Goal: Task Accomplishment & Management: Use online tool/utility

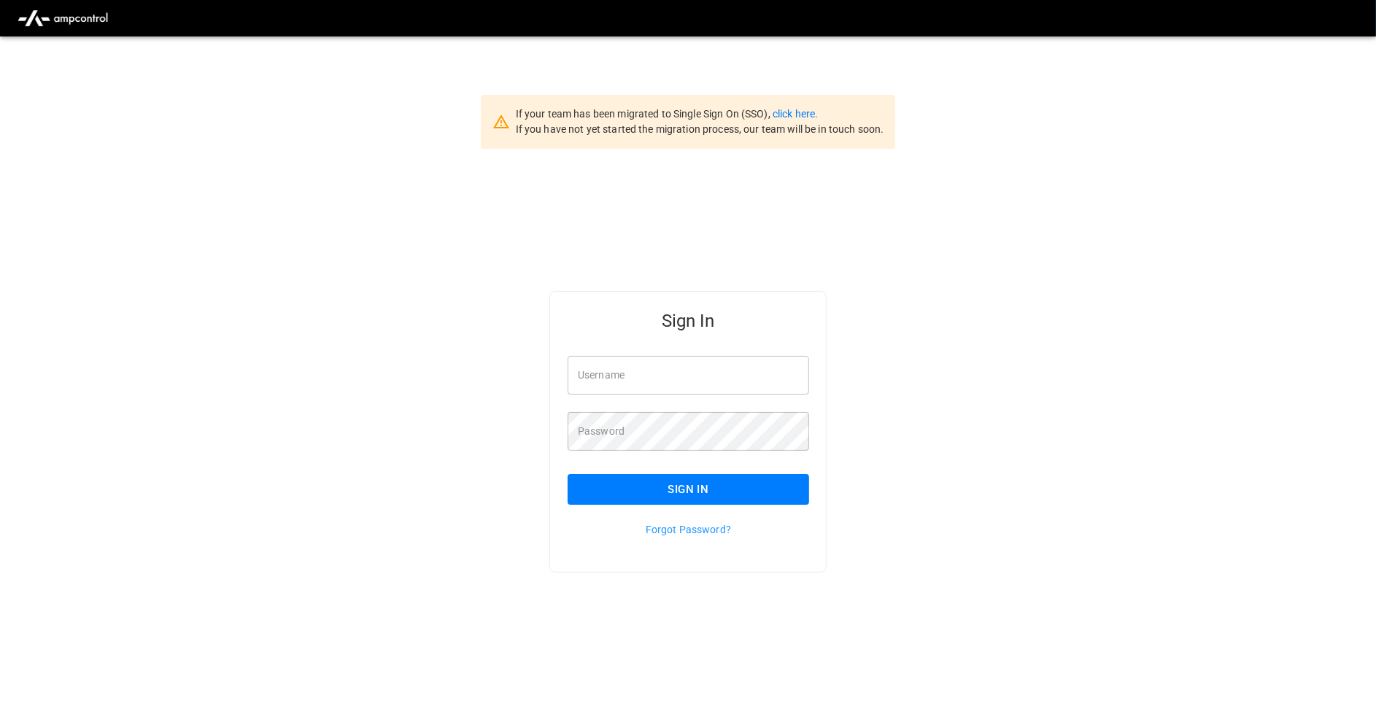
type input "**********"
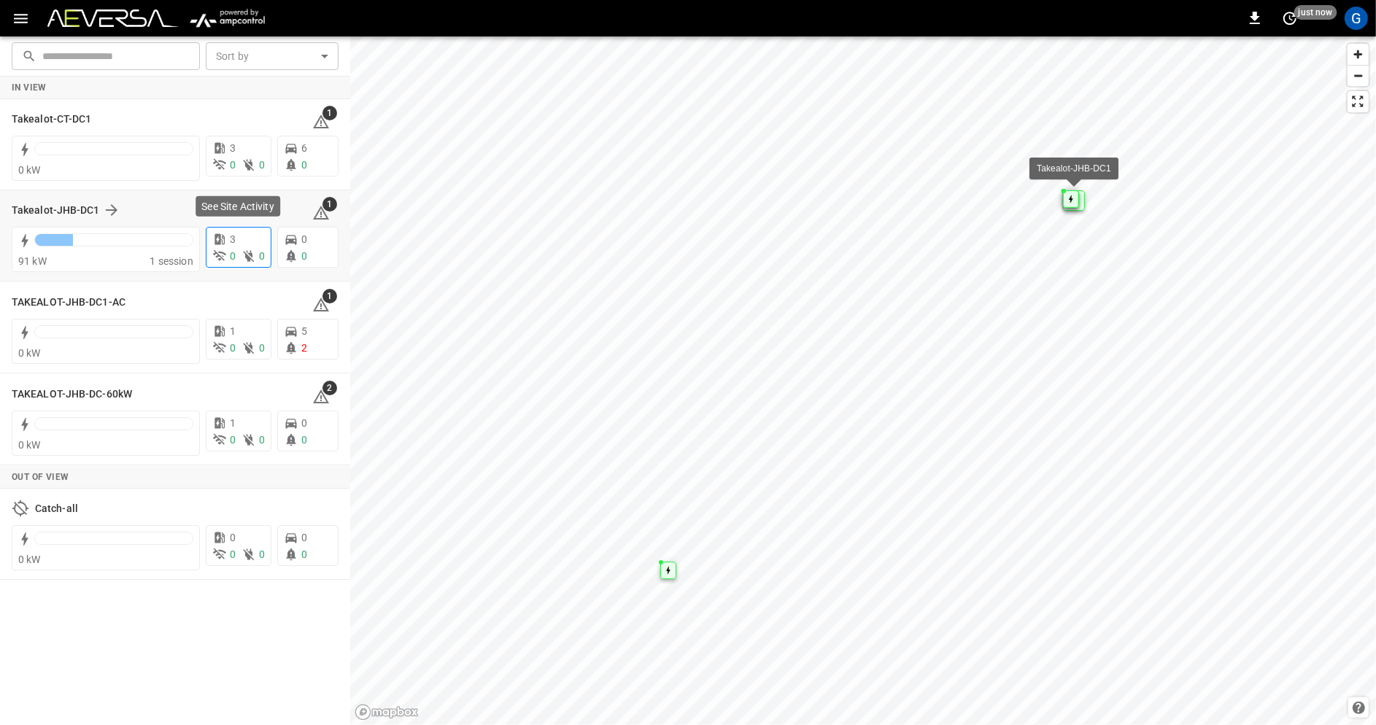
click at [241, 241] on div "3" at bounding box center [238, 239] width 53 height 15
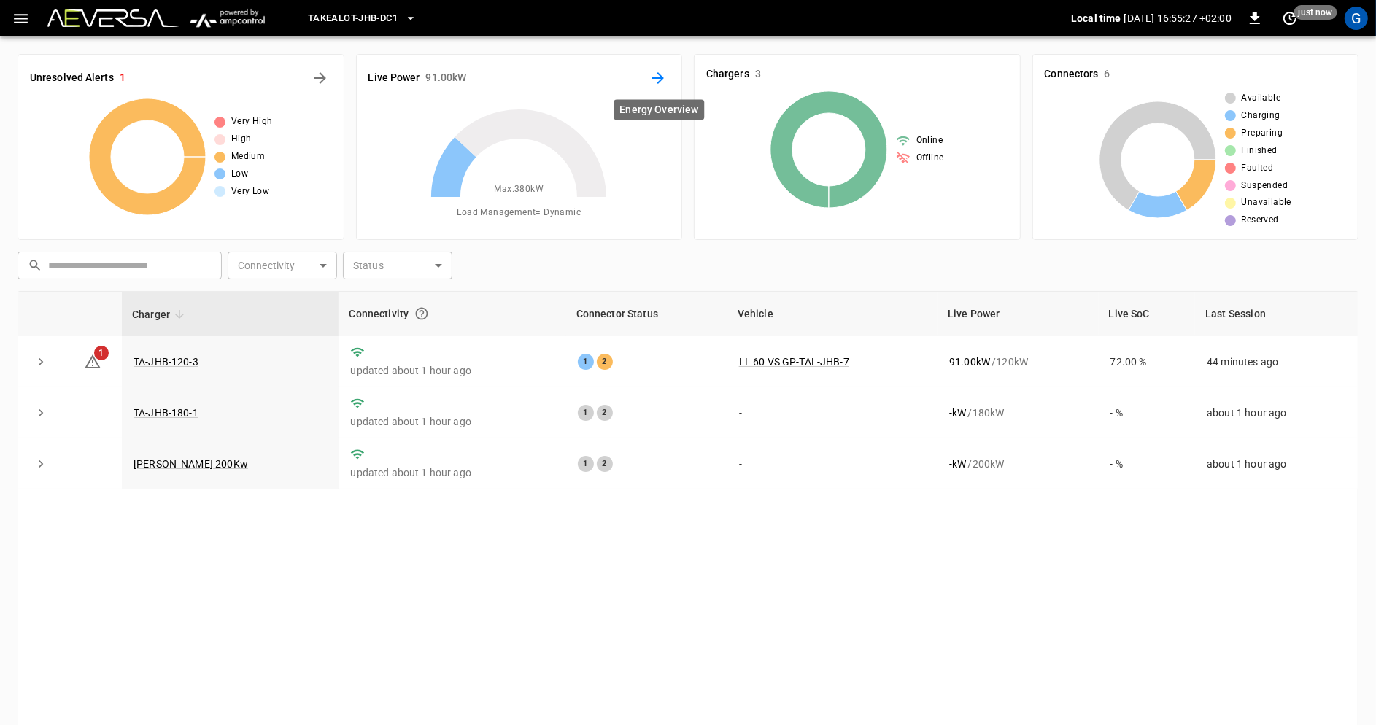
click at [659, 79] on icon "Energy Overview" at bounding box center [658, 78] width 18 height 18
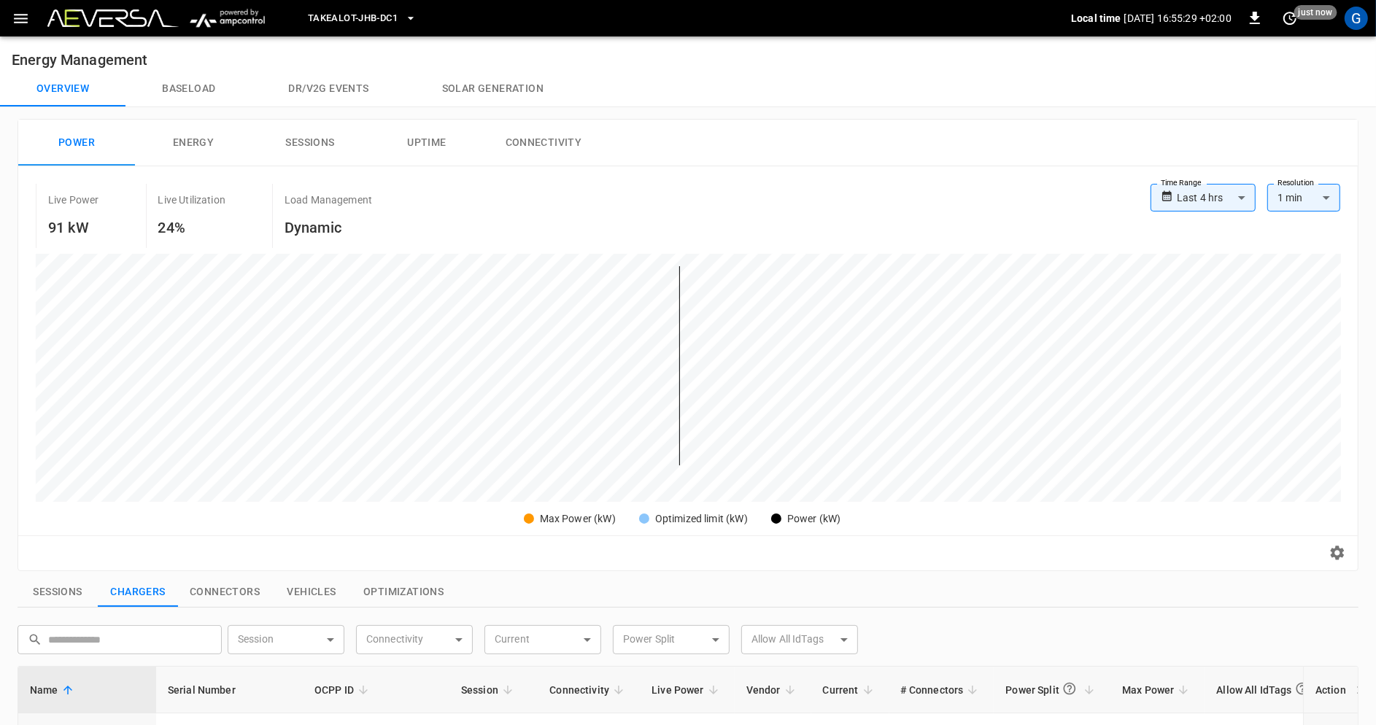
click at [19, 18] on icon "button" at bounding box center [21, 18] width 14 height 9
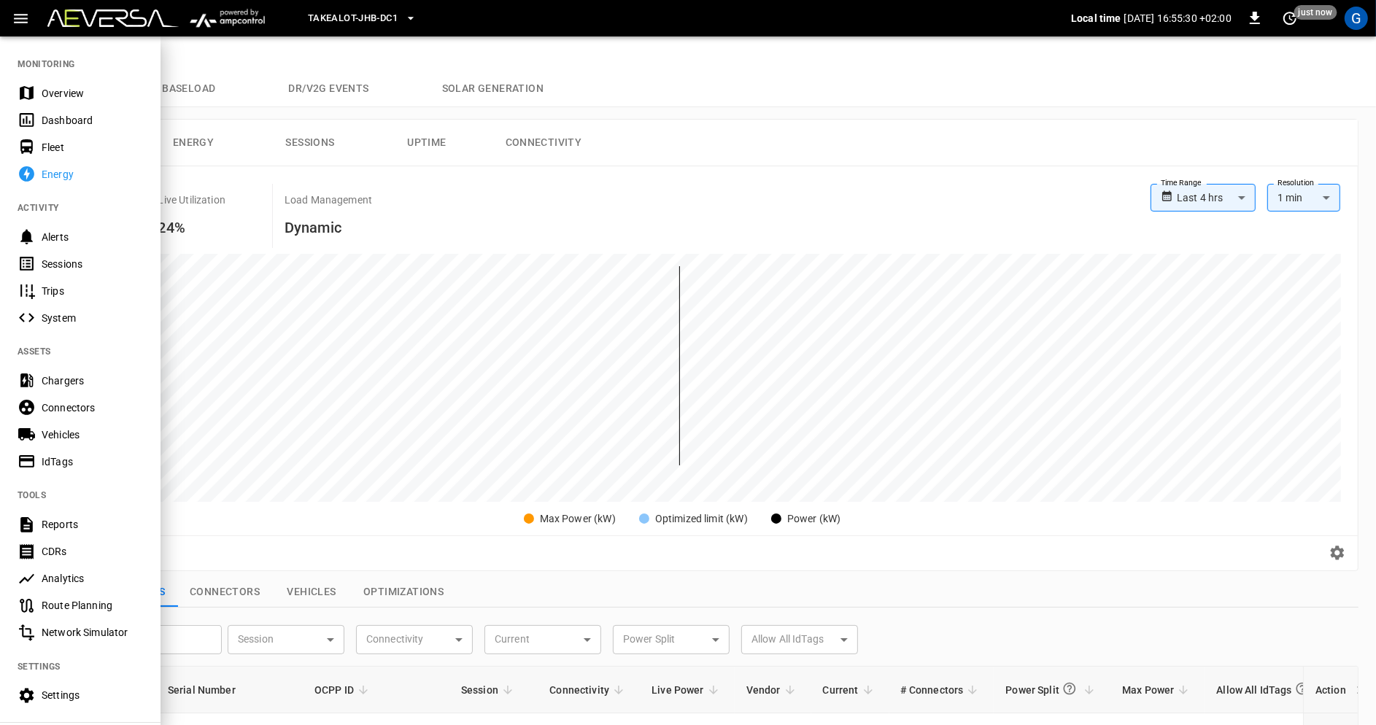
click at [81, 269] on div "Sessions" at bounding box center [92, 264] width 101 height 15
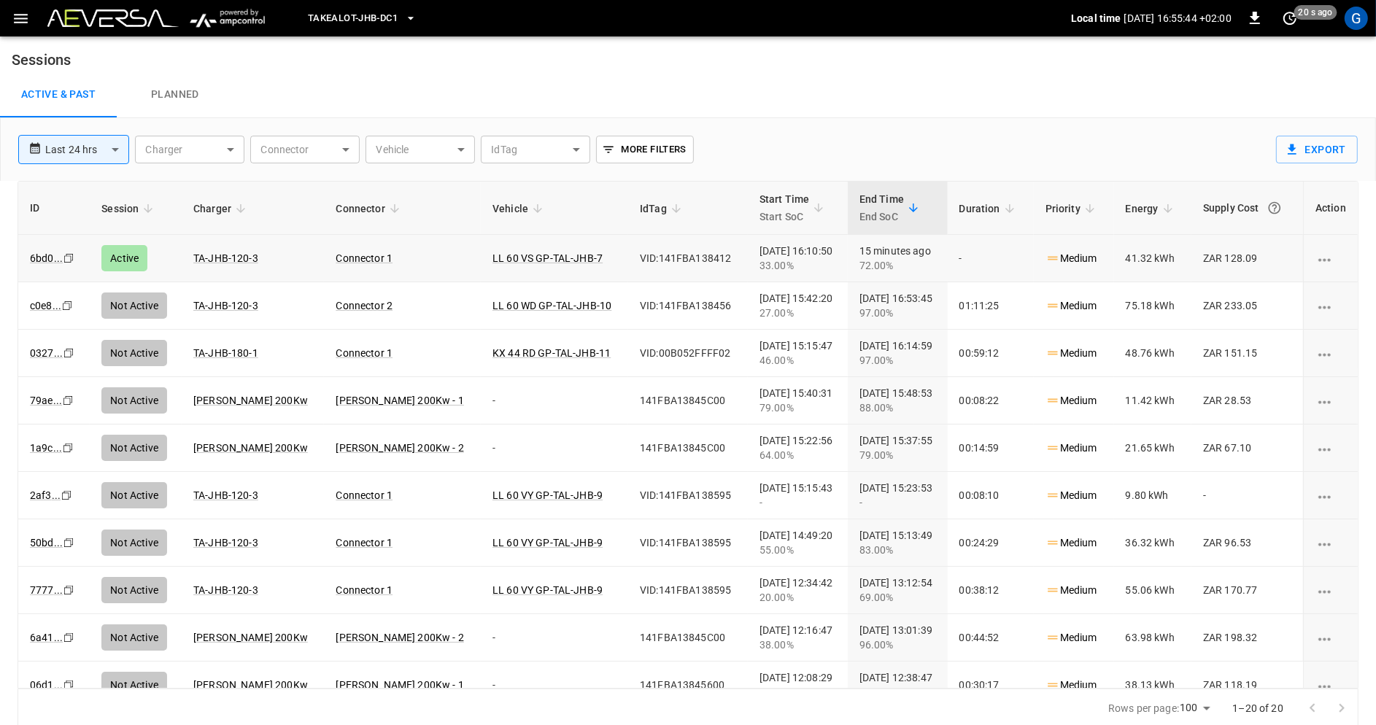
click at [66, 258] on icon "Copy" at bounding box center [69, 258] width 12 height 12
click at [66, 264] on icon "Copy" at bounding box center [69, 258] width 12 height 12
click at [67, 264] on icon "Copy" at bounding box center [69, 258] width 12 height 12
click at [354, 21] on span "Takealot-JHB-DC1" at bounding box center [353, 18] width 90 height 17
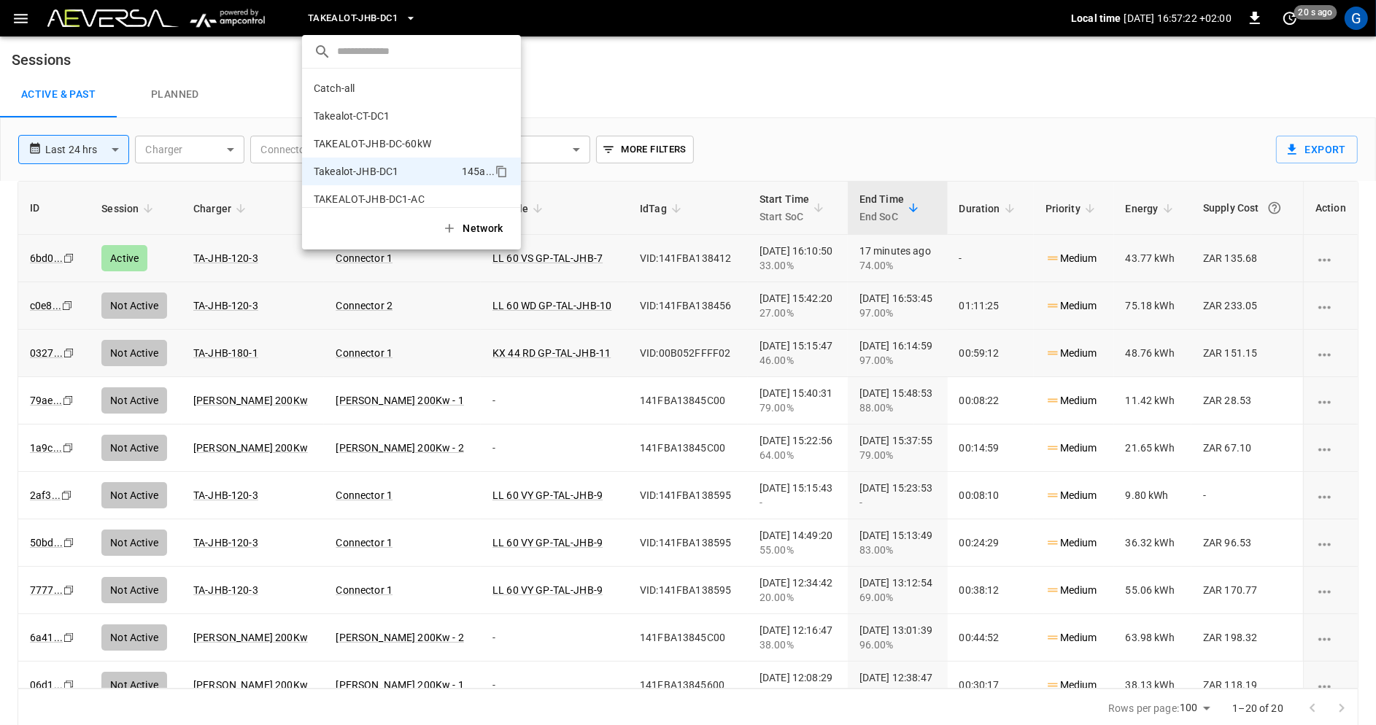
scroll to position [12, 0]
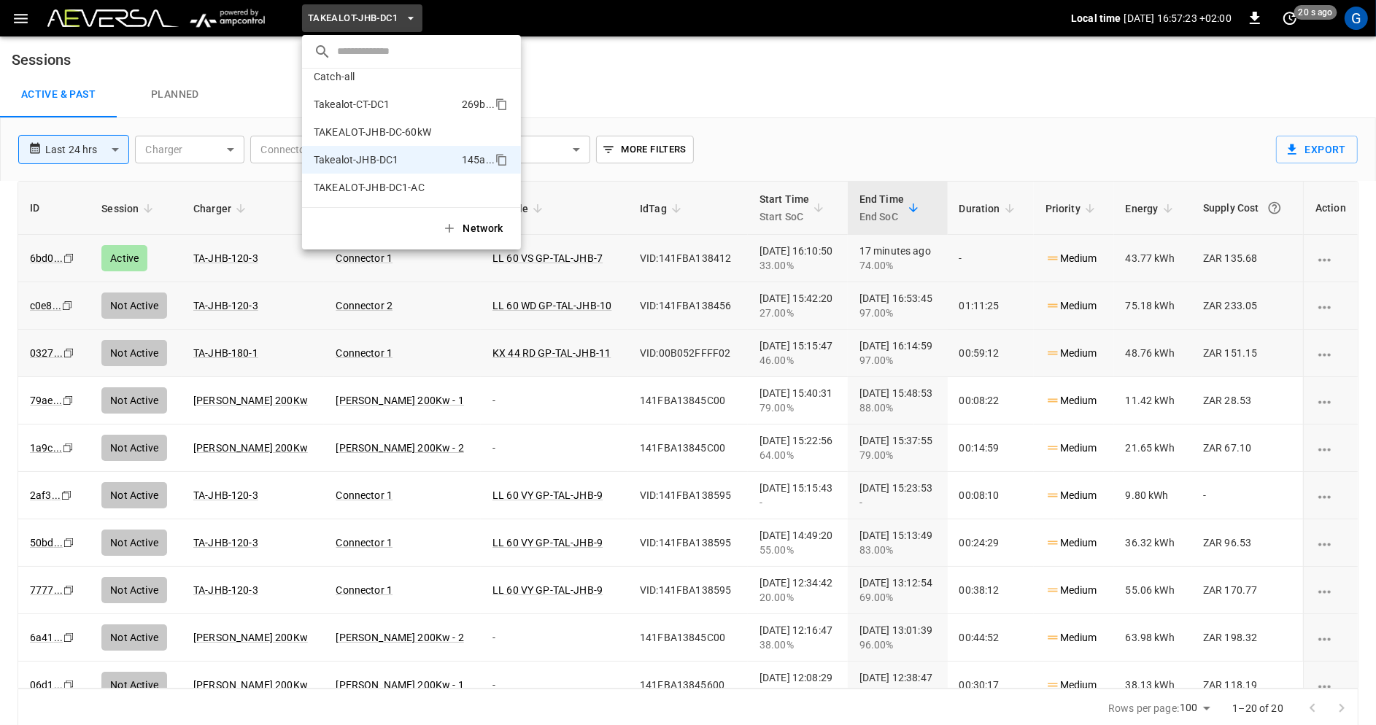
click at [406, 104] on li "Takealot-CT-DC1 269b ..." at bounding box center [411, 104] width 219 height 28
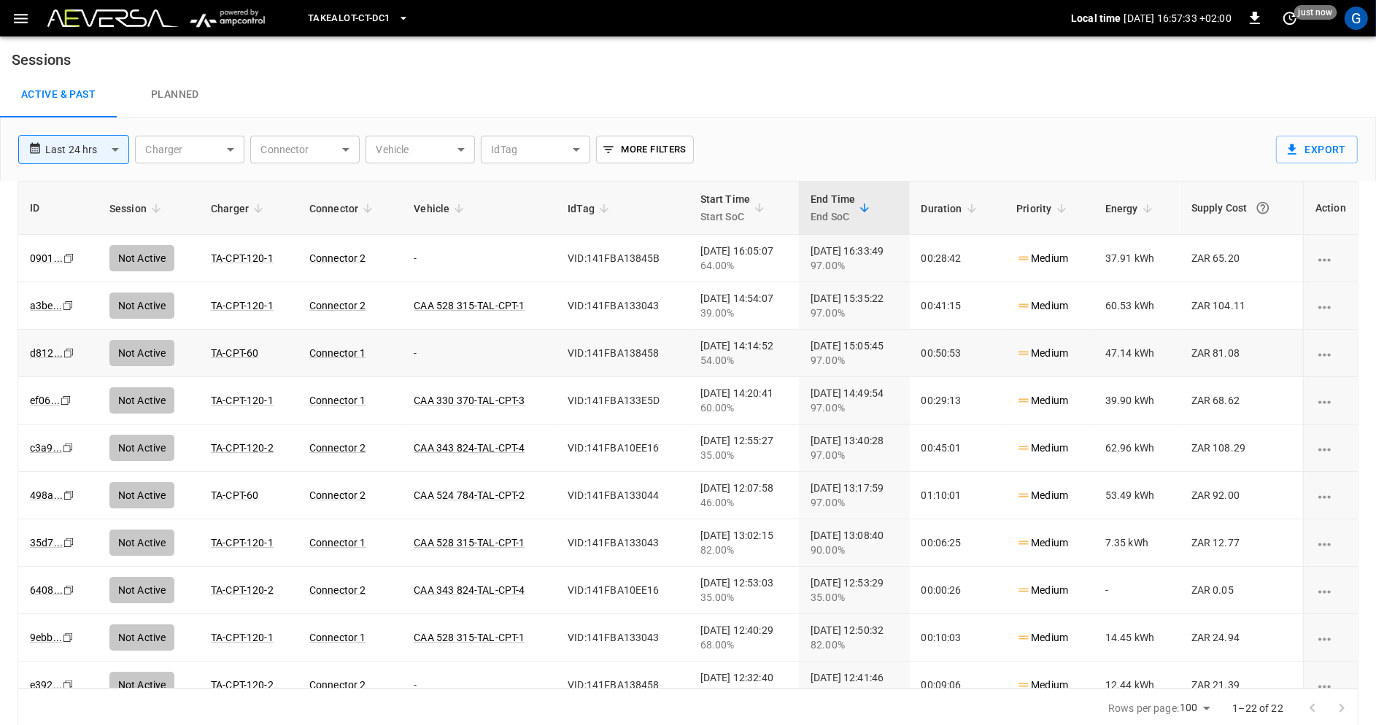
click at [67, 264] on icon "Copy" at bounding box center [69, 258] width 12 height 12
click at [71, 264] on icon "Copy" at bounding box center [69, 258] width 12 height 12
click at [69, 264] on icon "Copy" at bounding box center [69, 258] width 12 height 12
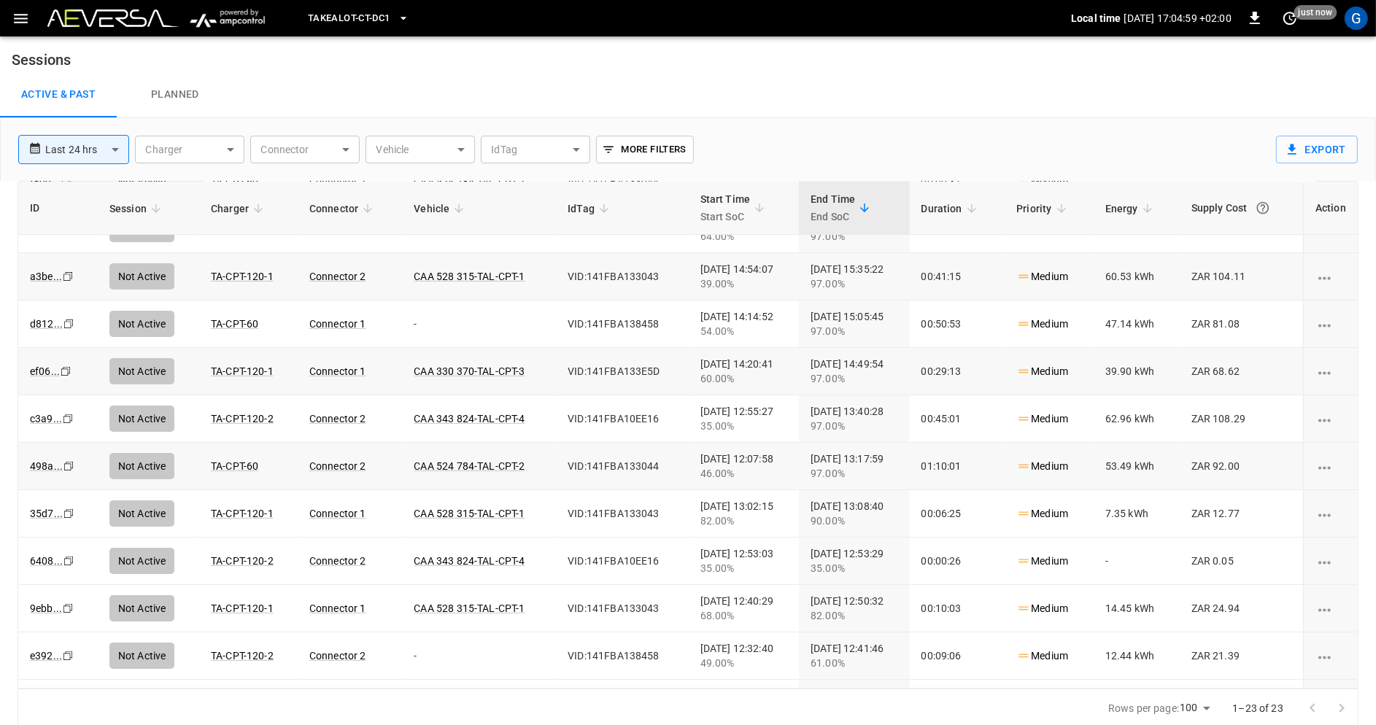
scroll to position [80, 0]
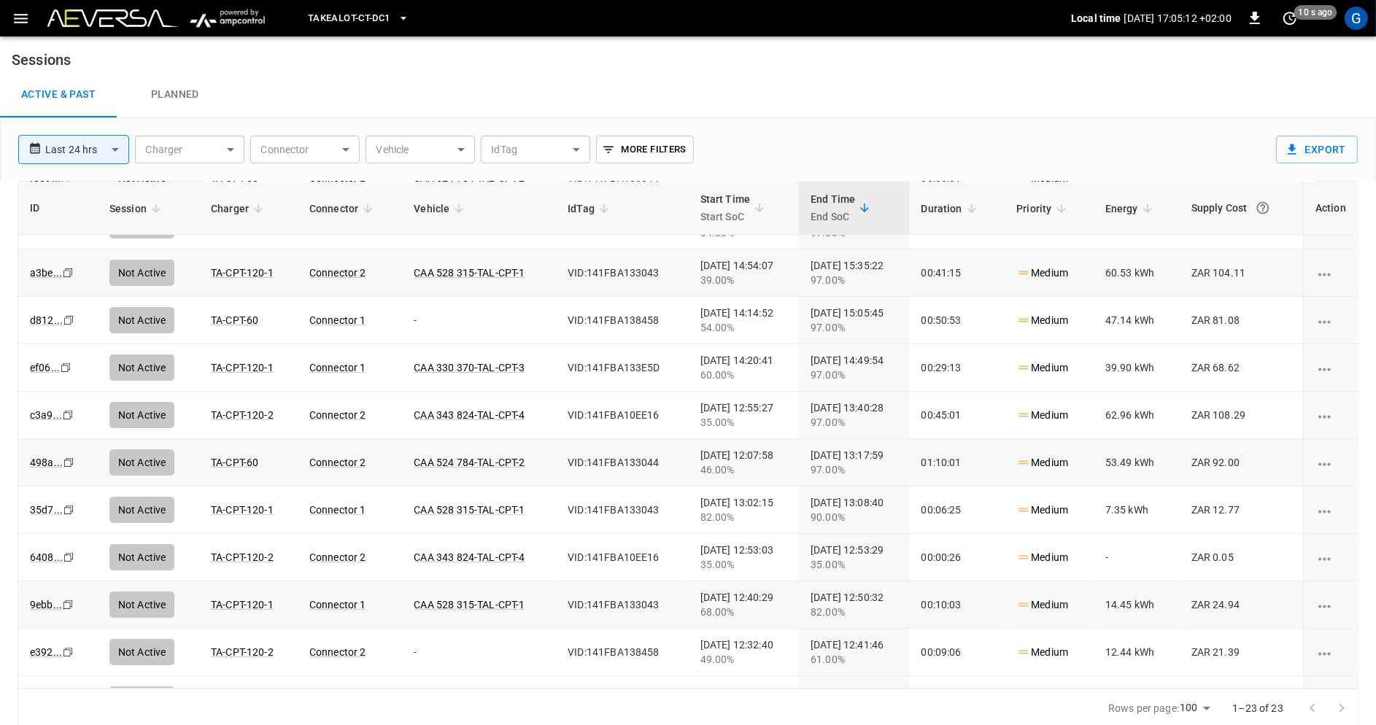
click at [67, 184] on icon "Copy" at bounding box center [67, 178] width 12 height 12
click at [69, 182] on icon "copy" at bounding box center [66, 178] width 9 height 9
